Goal: Task Accomplishment & Management: Manage account settings

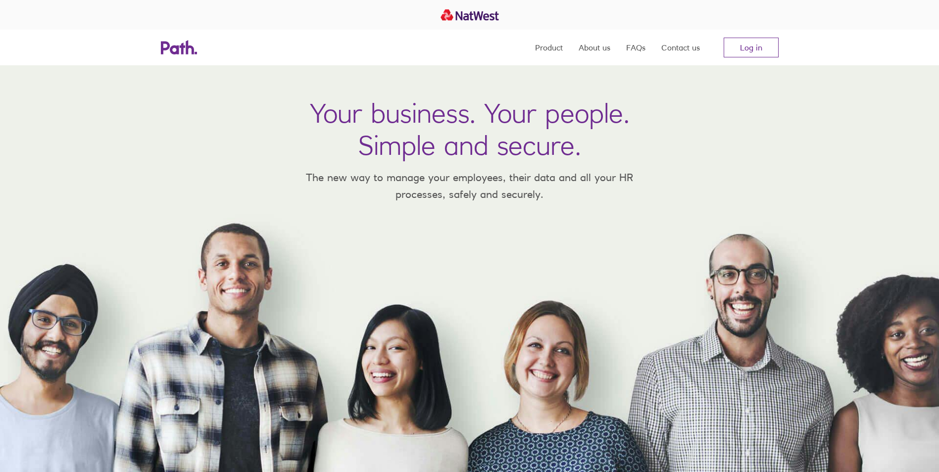
click at [748, 42] on link "Log in" at bounding box center [751, 48] width 55 height 20
click at [763, 49] on link "Log in" at bounding box center [751, 48] width 55 height 20
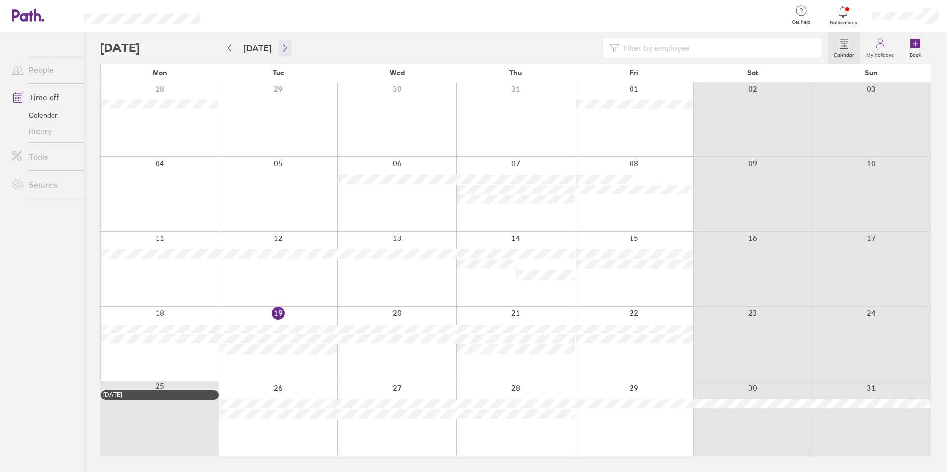
click at [285, 52] on button "button" at bounding box center [285, 48] width 12 height 16
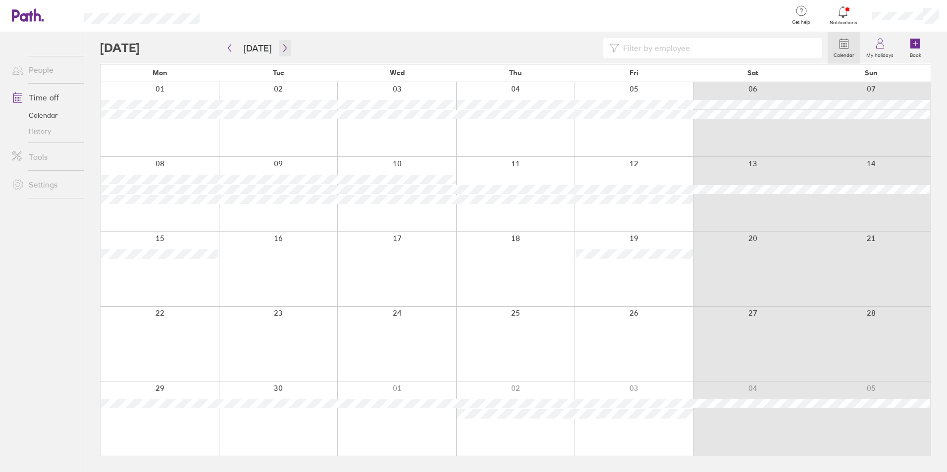
click at [285, 52] on button "button" at bounding box center [285, 48] width 12 height 16
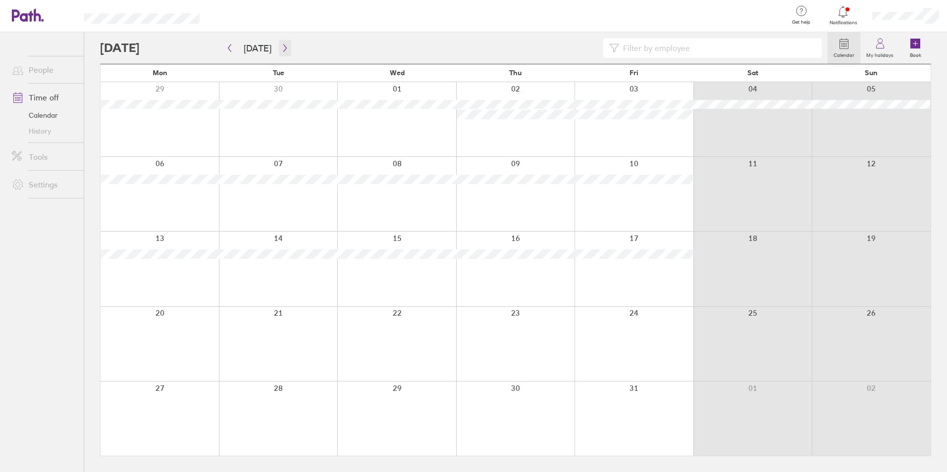
click at [285, 52] on button "button" at bounding box center [285, 48] width 12 height 16
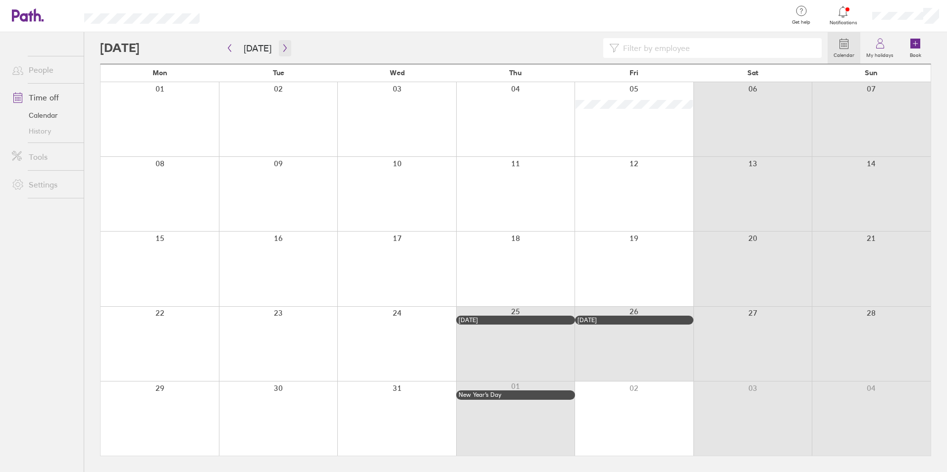
click at [285, 52] on button "button" at bounding box center [285, 48] width 12 height 16
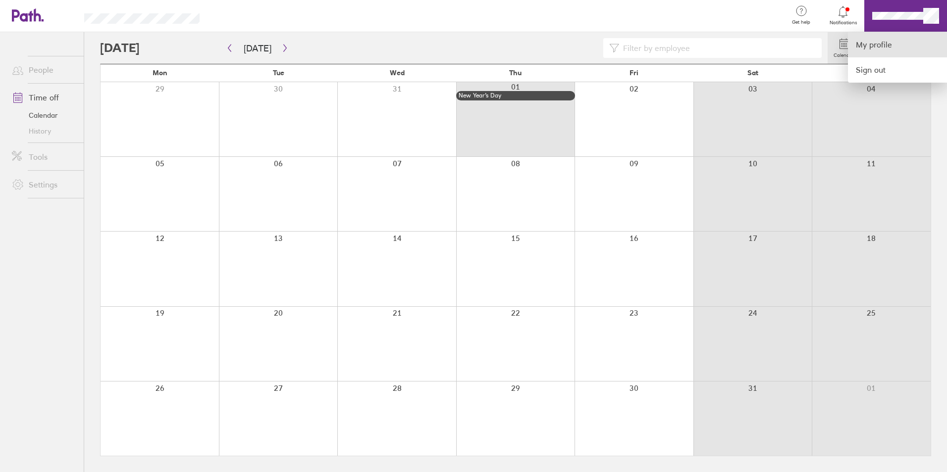
click at [879, 46] on link "My profile" at bounding box center [897, 44] width 99 height 25
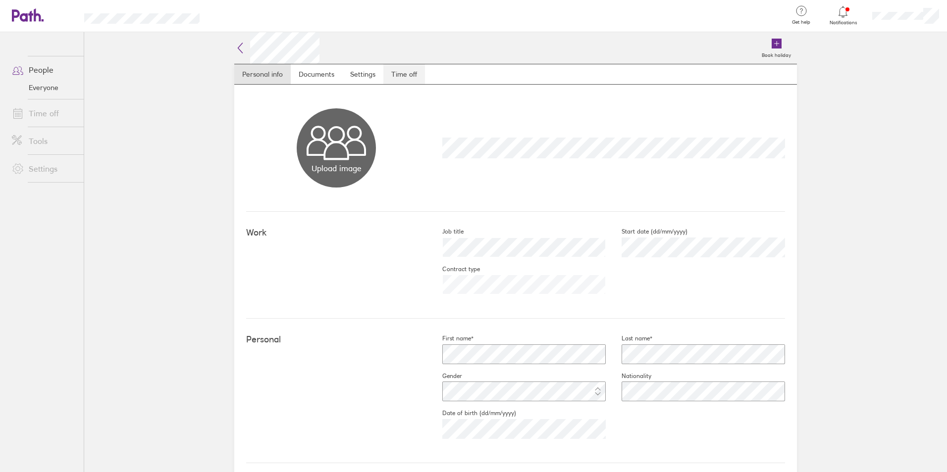
click at [414, 74] on link "Time off" at bounding box center [404, 74] width 42 height 20
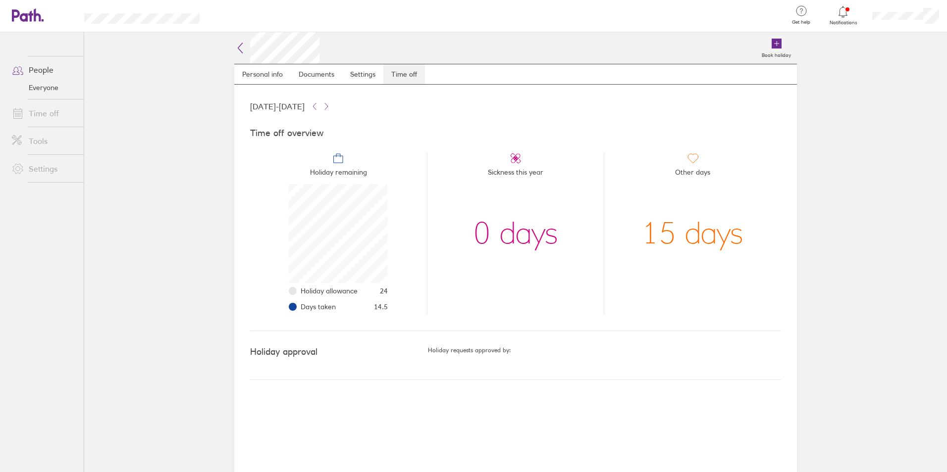
scroll to position [99, 99]
